Goal: Information Seeking & Learning: Learn about a topic

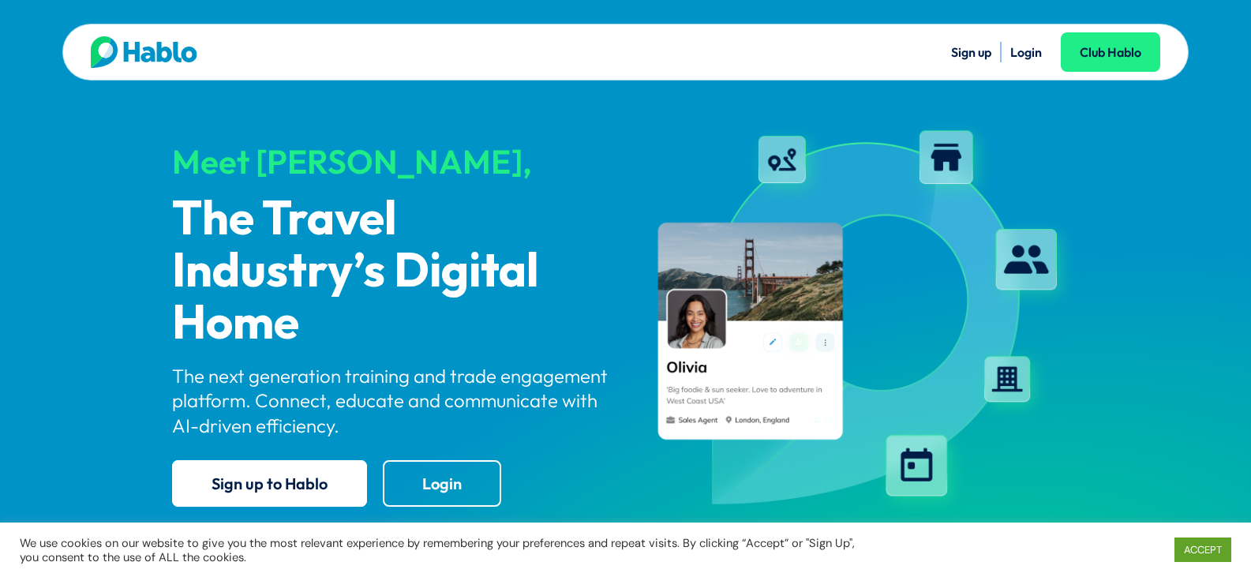
click at [1032, 65] on div "Sign up Login Club Hablo" at bounding box center [893, 52] width 534 height 32
click at [1027, 61] on li "Login" at bounding box center [1027, 52] width 32 height 21
click at [1026, 53] on link "Login" at bounding box center [1027, 52] width 32 height 16
click at [1033, 51] on link "Login" at bounding box center [1027, 52] width 32 height 16
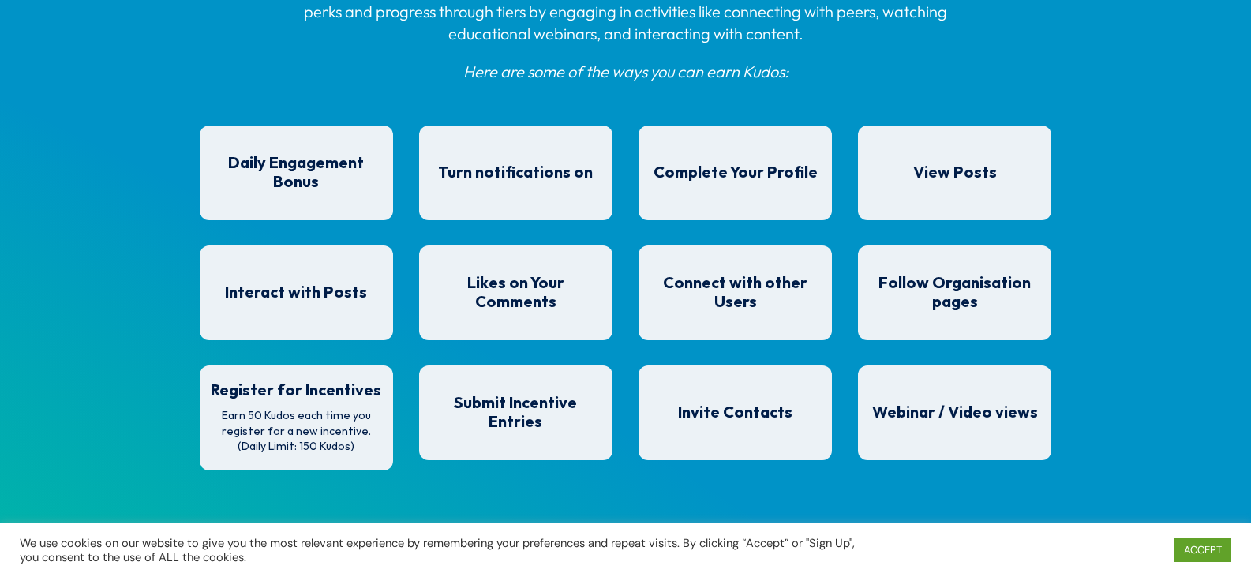
scroll to position [1326, 0]
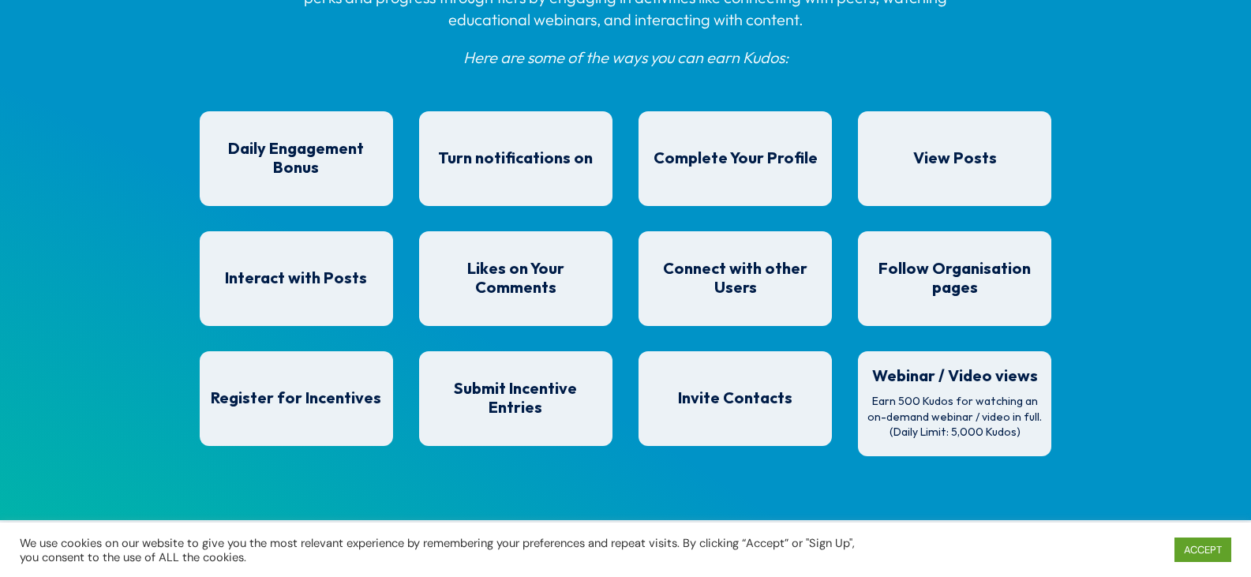
click at [977, 389] on h4 "Webinar / Video views" at bounding box center [955, 380] width 178 height 27
drag, startPoint x: 967, startPoint y: 380, endPoint x: 984, endPoint y: 367, distance: 20.8
click at [967, 379] on span "Webinar / Video views" at bounding box center [955, 376] width 166 height 17
click at [1009, 402] on p "Earn 500 Kudos for watching an on-demand webinar / video in full. (Daily Limit:…" at bounding box center [955, 417] width 178 height 47
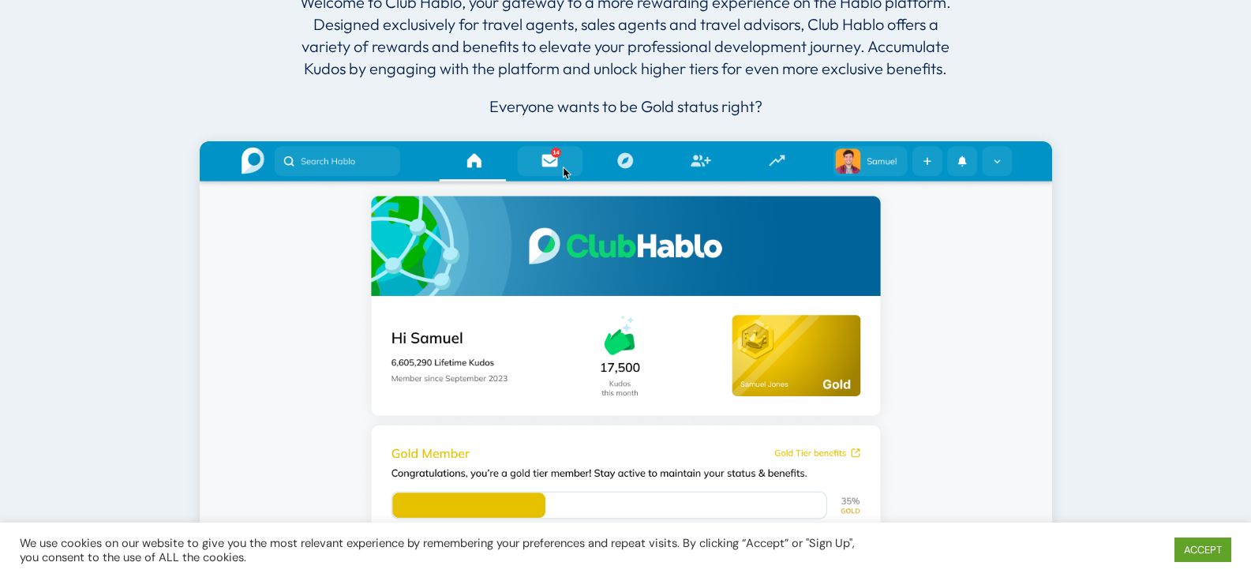
scroll to position [536, 0]
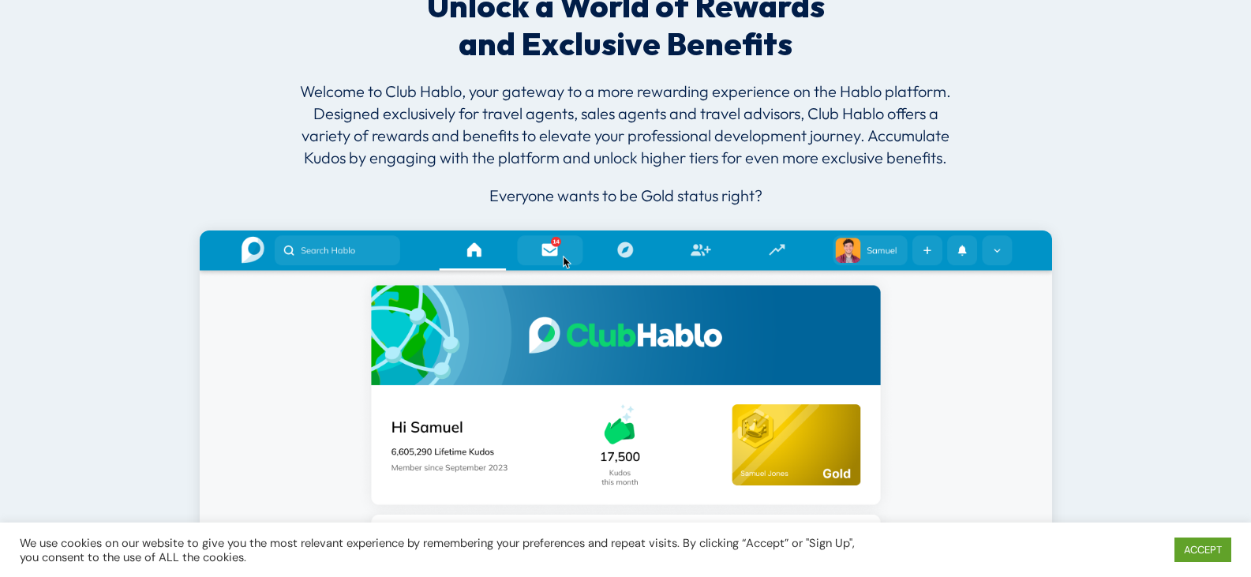
click at [263, 242] on img at bounding box center [626, 434] width 853 height 407
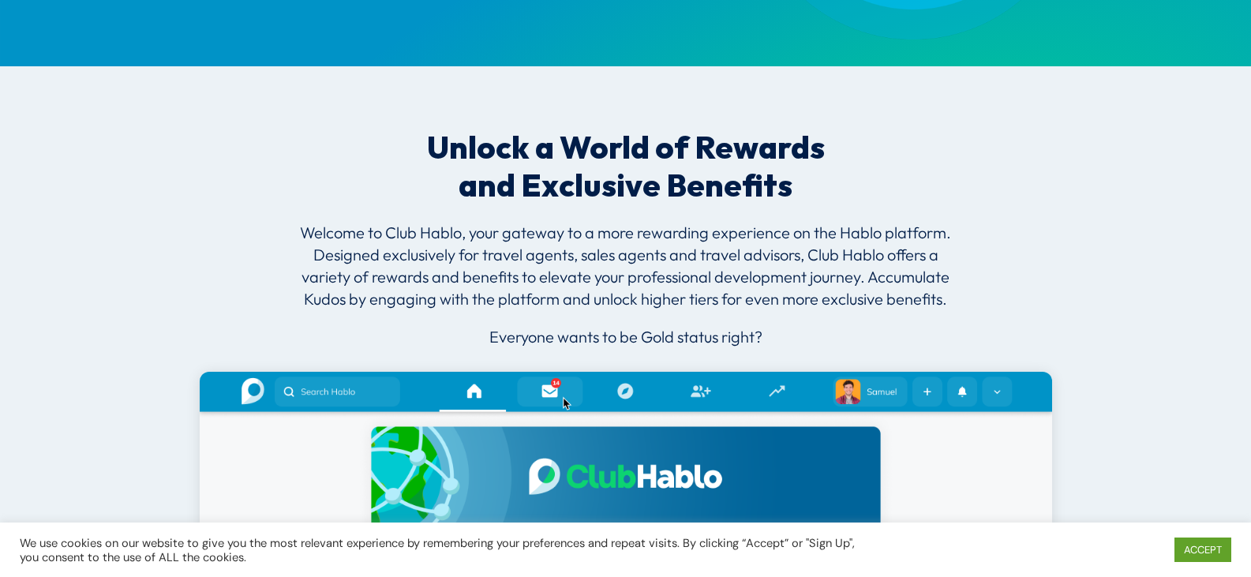
scroll to position [789, 0]
